Goal: Task Accomplishment & Management: Manage account settings

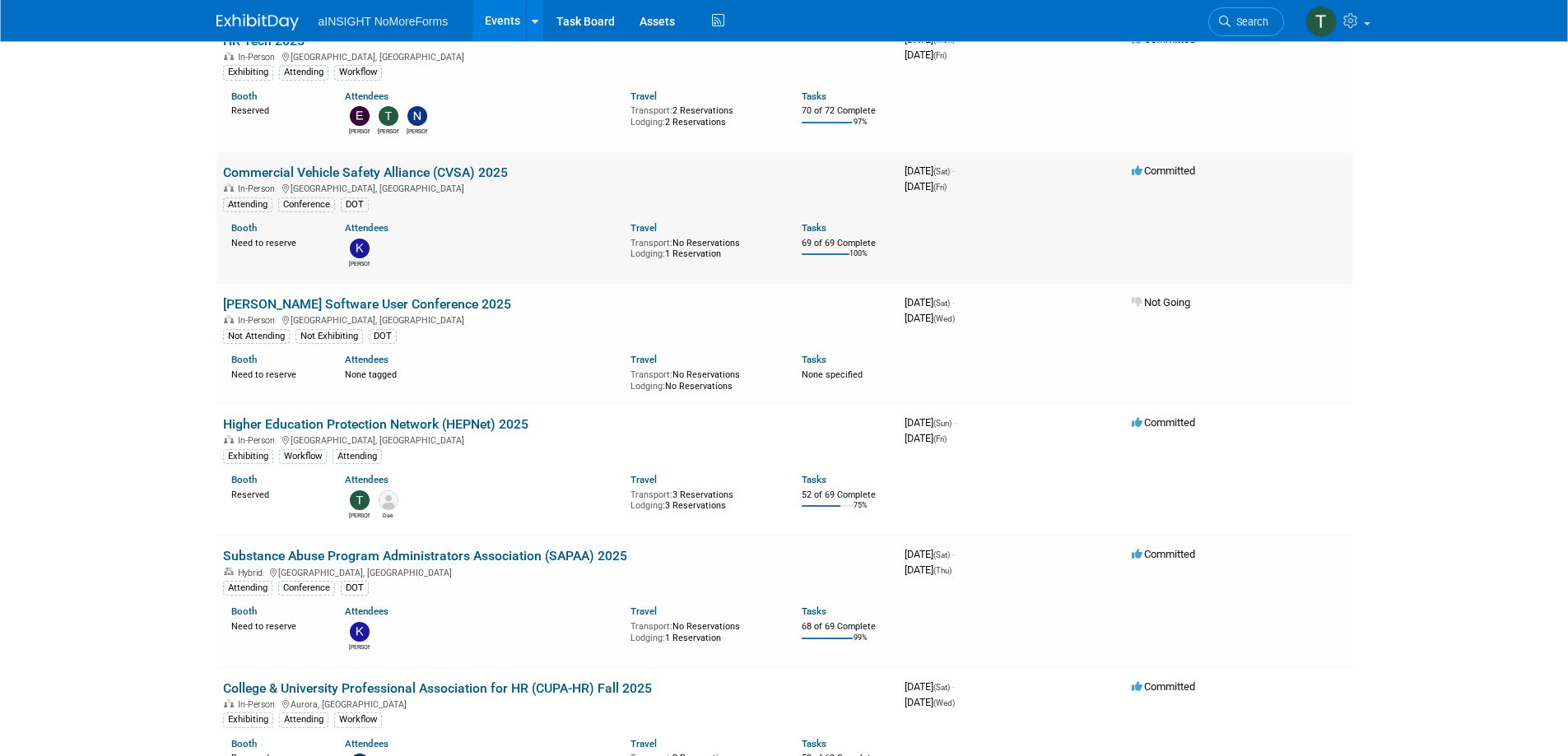
scroll to position [165, 0]
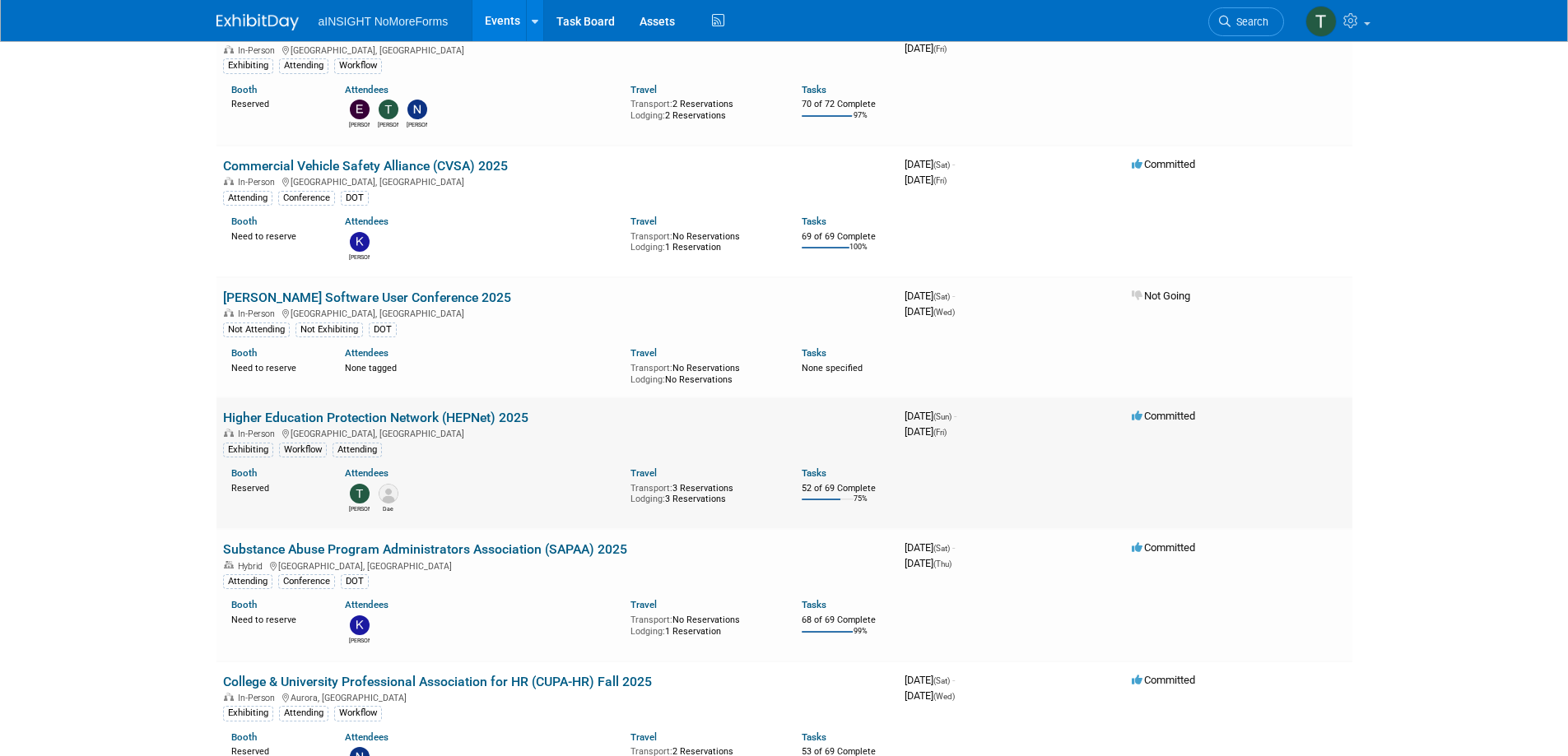
click at [332, 420] on link "Higher Education Protection Network (HEPNet) 2025" at bounding box center [376, 418] width 305 height 16
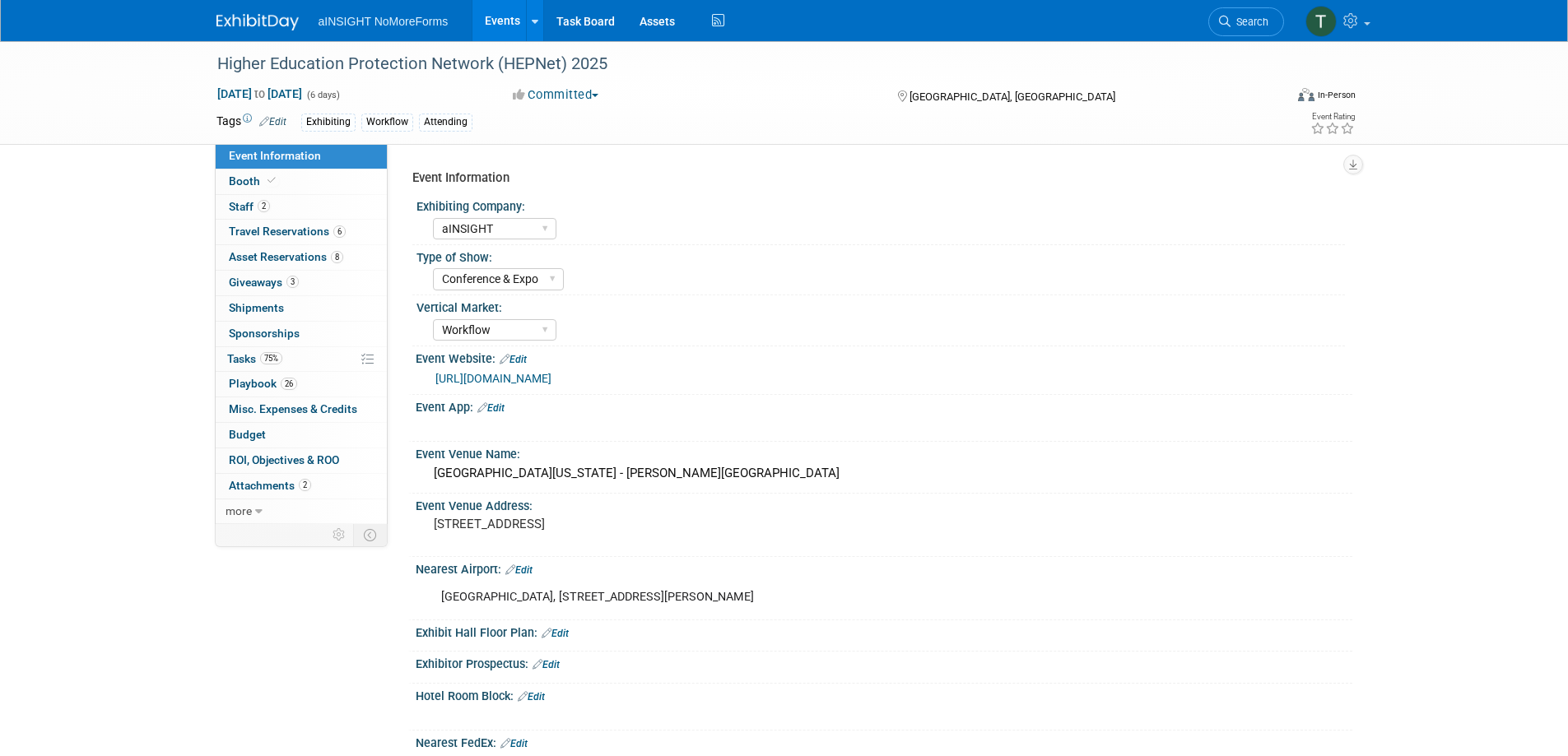
select select "aINSIGHT"
select select "Conference & Expo"
select select "Workflow"
drag, startPoint x: 817, startPoint y: 476, endPoint x: 434, endPoint y: 476, distance: 383.0
click at [434, 476] on div "University of North Carolina - Morehead Planetarium & Science Center" at bounding box center [884, 473] width 912 height 25
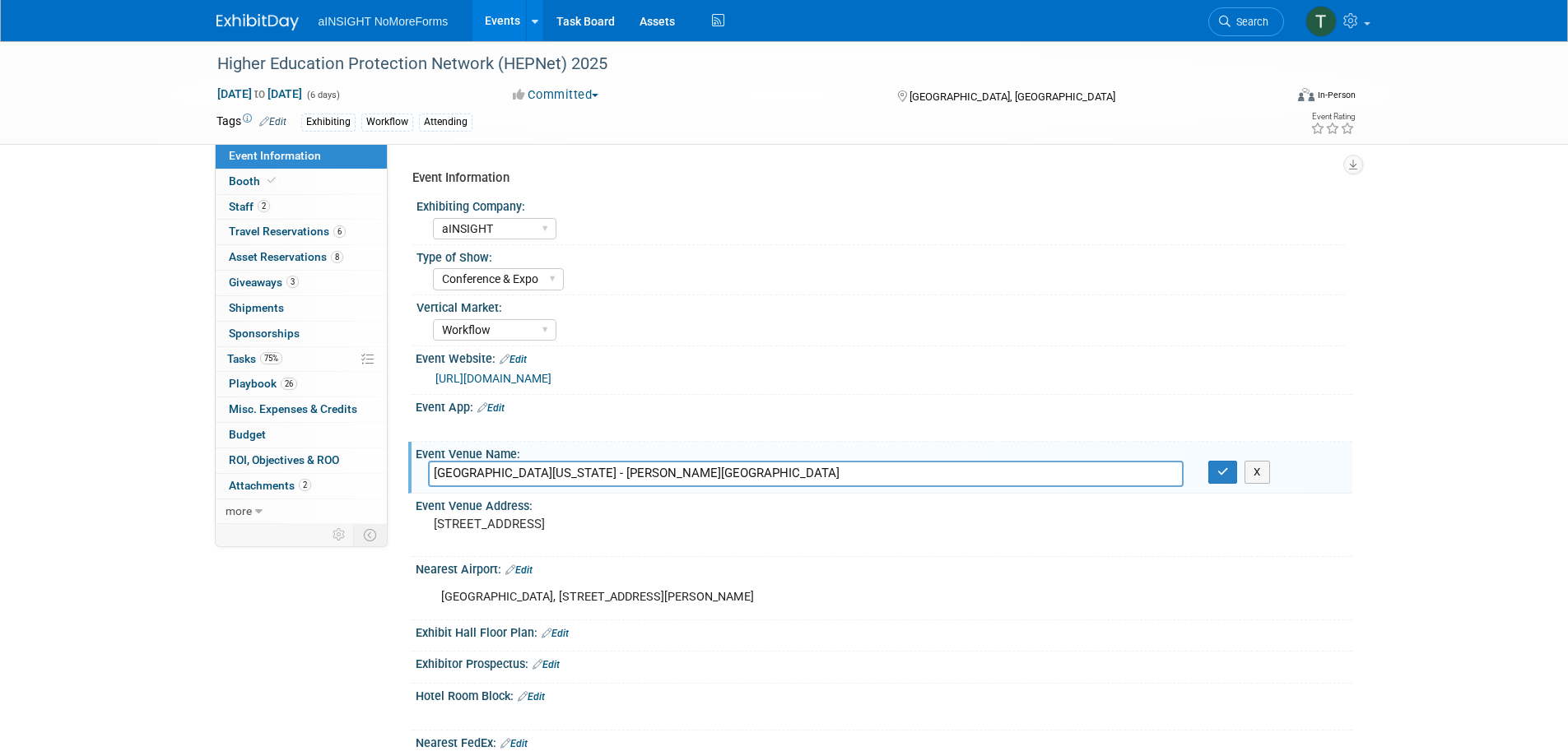
drag, startPoint x: 434, startPoint y: 476, endPoint x: 785, endPoint y: 473, distance: 351.0
click at [785, 473] on input "University of North Carolina - Morehead Planetarium & Science Center" at bounding box center [806, 473] width 755 height 25
click at [293, 228] on span "Travel Reservations 6" at bounding box center [287, 231] width 117 height 13
